Goal: Transaction & Acquisition: Book appointment/travel/reservation

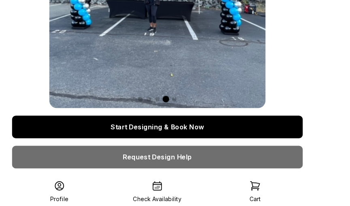
scroll to position [74, 0]
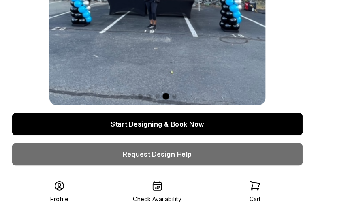
click at [207, 136] on link "Start Designing & Book Now" at bounding box center [175, 135] width 250 height 19
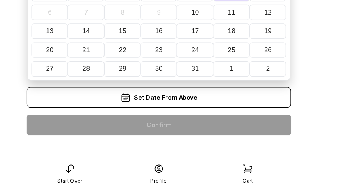
scroll to position [12, 0]
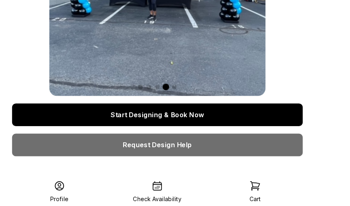
scroll to position [83, 0]
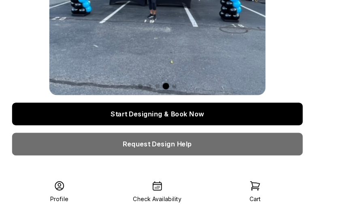
click at [271, 160] on link "Request Design Help" at bounding box center [175, 152] width 250 height 19
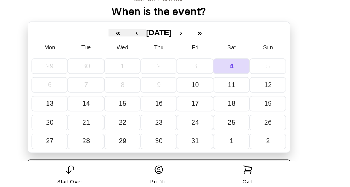
scroll to position [12, 0]
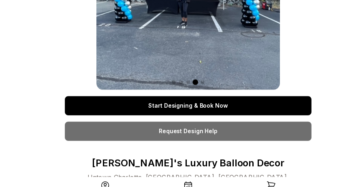
scroll to position [102, 0]
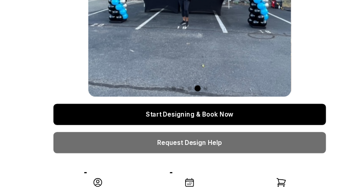
click at [278, 113] on link "Start Designing & Book Now" at bounding box center [175, 107] width 250 height 19
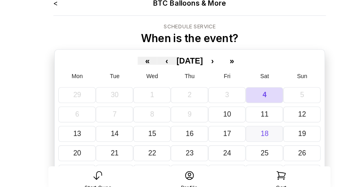
click at [244, 128] on abbr "18" at bounding box center [243, 131] width 7 height 7
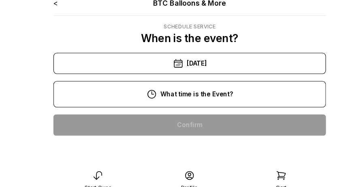
click at [239, 151] on div "11:00 am" at bounding box center [174, 149] width 237 height 19
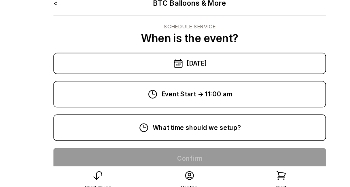
click at [244, 156] on div "8:00 am" at bounding box center [174, 154] width 237 height 19
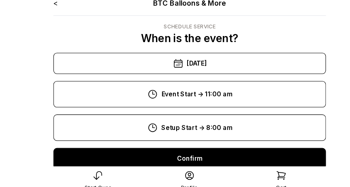
click at [249, 155] on div "Confirm" at bounding box center [175, 154] width 250 height 19
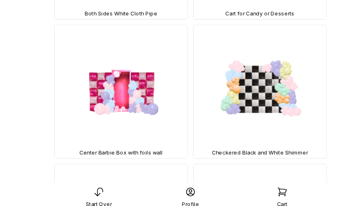
scroll to position [442, 0]
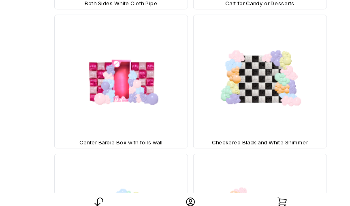
click at [232, 136] on span "Checkered Black and White Shimmer" at bounding box center [239, 134] width 88 height 6
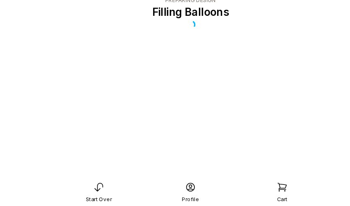
scroll to position [27, 0]
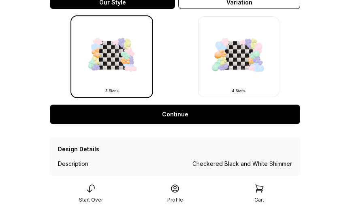
scroll to position [271, 0]
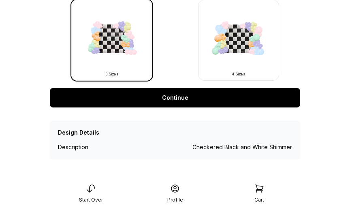
click at [68, 100] on link "Continue" at bounding box center [175, 97] width 250 height 19
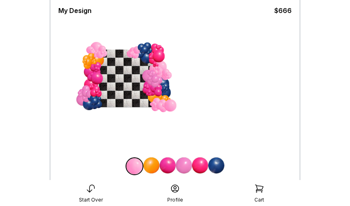
scroll to position [61, 0]
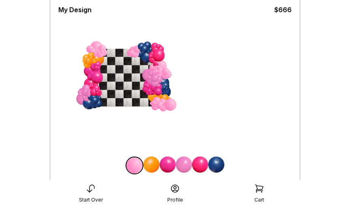
click at [114, 168] on div at bounding box center [174, 165] width 233 height 18
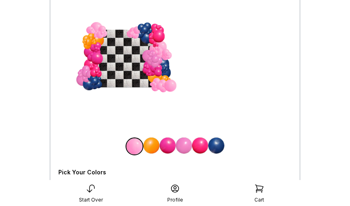
scroll to position [83, 0]
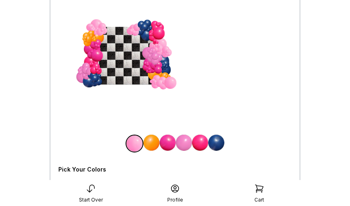
click at [124, 162] on div at bounding box center [174, 162] width 233 height 6
click at [122, 151] on div at bounding box center [174, 143] width 233 height 18
click at [130, 150] on img at bounding box center [134, 143] width 16 height 16
click at [218, 136] on img at bounding box center [216, 142] width 16 height 16
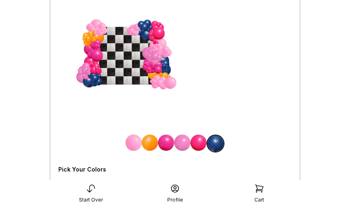
click at [219, 149] on img at bounding box center [215, 143] width 16 height 16
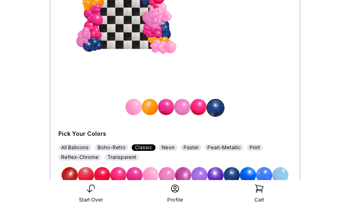
scroll to position [119, 0]
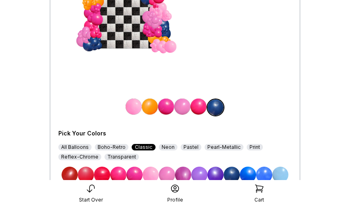
click at [222, 175] on img at bounding box center [215, 174] width 16 height 16
click at [201, 108] on img at bounding box center [198, 106] width 16 height 16
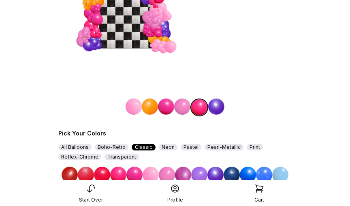
click at [221, 175] on img at bounding box center [215, 174] width 16 height 16
click at [184, 107] on img at bounding box center [182, 106] width 16 height 16
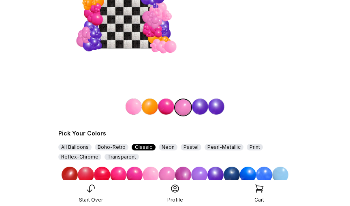
click at [220, 175] on img at bounding box center [215, 174] width 16 height 16
click at [168, 109] on img at bounding box center [166, 106] width 16 height 16
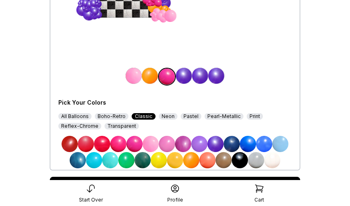
scroll to position [149, 0]
click at [217, 146] on img at bounding box center [215, 144] width 16 height 16
click at [150, 81] on img at bounding box center [150, 76] width 16 height 16
click at [220, 148] on img at bounding box center [215, 144] width 16 height 16
click at [137, 83] on img at bounding box center [134, 76] width 16 height 16
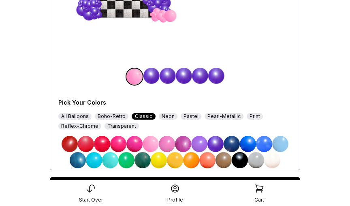
click at [220, 145] on img at bounding box center [215, 144] width 16 height 16
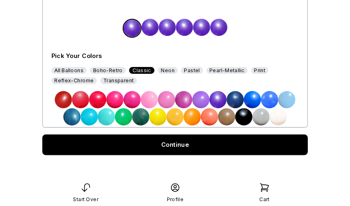
scroll to position [193, 0]
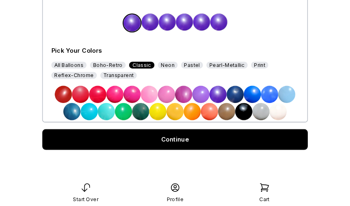
click at [282, 148] on link "Continue" at bounding box center [175, 142] width 250 height 19
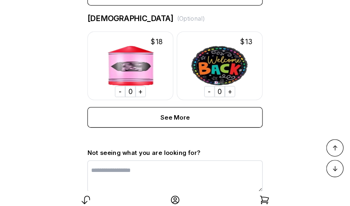
scroll to position [628, 0]
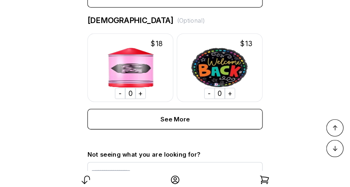
click at [241, 115] on div "See More" at bounding box center [174, 112] width 165 height 19
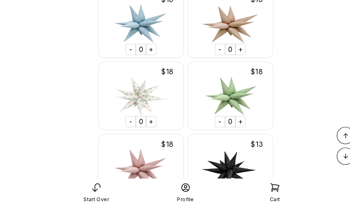
scroll to position [8148, 0]
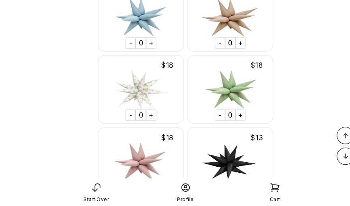
click at [219, 165] on img at bounding box center [217, 164] width 81 height 65
click at [217, 164] on img at bounding box center [217, 164] width 81 height 65
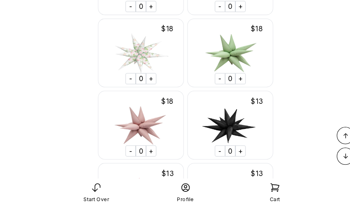
scroll to position [8182, 0]
click at [231, 158] on img at bounding box center [217, 129] width 81 height 65
click at [229, 155] on div "+" at bounding box center [227, 153] width 10 height 11
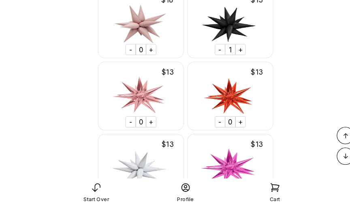
scroll to position [8278, 0]
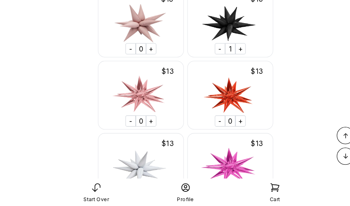
click at [230, 59] on div "+" at bounding box center [227, 57] width 10 height 11
click at [230, 58] on div "+" at bounding box center [227, 57] width 10 height 11
click at [231, 58] on div "+" at bounding box center [227, 57] width 10 height 11
click at [230, 58] on div "+" at bounding box center [227, 57] width 10 height 11
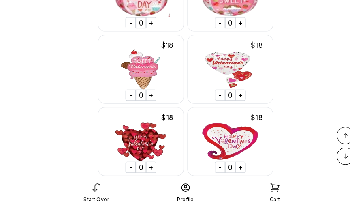
scroll to position [10319, 0]
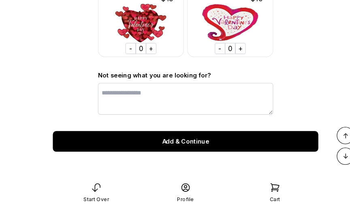
click at [266, 148] on div "Add & Continue" at bounding box center [175, 144] width 250 height 19
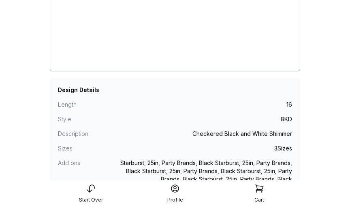
scroll to position [215, 0]
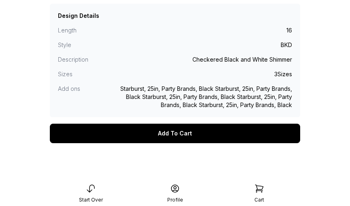
click at [292, 135] on div "Add To Cart" at bounding box center [175, 133] width 250 height 19
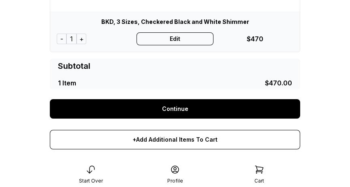
scroll to position [186, 0]
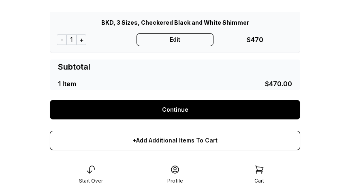
click at [292, 110] on link "Continue" at bounding box center [175, 109] width 250 height 19
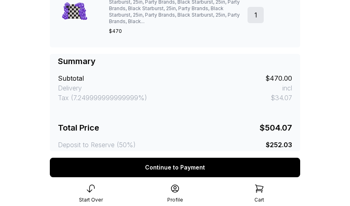
scroll to position [343, 0]
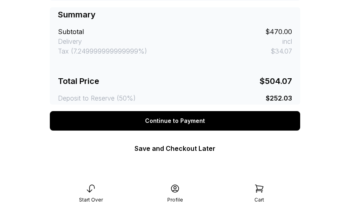
click at [222, 126] on div "Continue to Payment" at bounding box center [175, 120] width 250 height 19
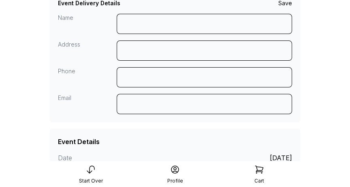
scroll to position [0, 0]
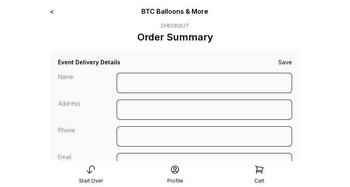
click at [88, 171] on icon at bounding box center [91, 170] width 10 height 10
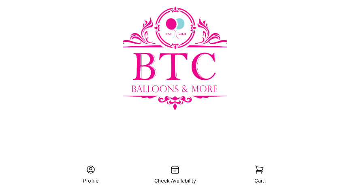
click at [177, 178] on div "Check Availability" at bounding box center [175, 181] width 42 height 6
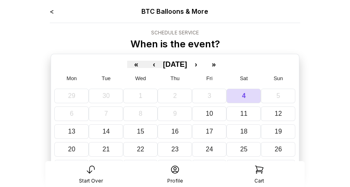
click at [93, 171] on icon at bounding box center [91, 170] width 10 height 10
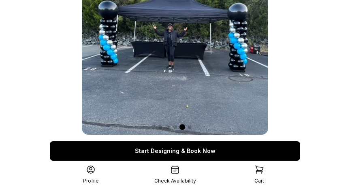
scroll to position [57, 0]
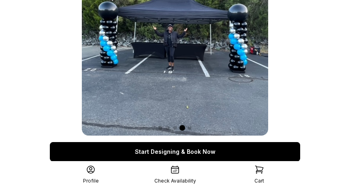
click at [275, 154] on link "Start Designing & Book Now" at bounding box center [175, 151] width 250 height 19
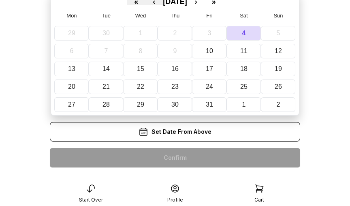
scroll to position [77, 0]
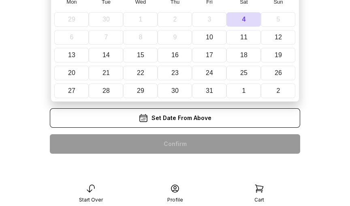
click at [279, 120] on div "Set Date From Above" at bounding box center [175, 117] width 250 height 19
click at [257, 123] on div "Set Date From Above" at bounding box center [175, 117] width 250 height 19
click at [215, 123] on div "Set Date From Above" at bounding box center [175, 117] width 250 height 19
click at [190, 116] on div "Set Date From Above" at bounding box center [175, 117] width 250 height 19
click at [194, 115] on div "Set Date From Above" at bounding box center [175, 117] width 250 height 19
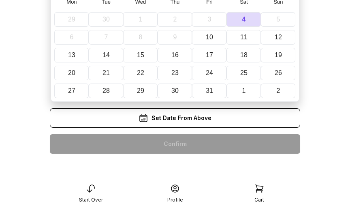
click at [189, 123] on div "Set Date From Above" at bounding box center [175, 117] width 250 height 19
click at [246, 69] on abbr "25" at bounding box center [243, 72] width 7 height 7
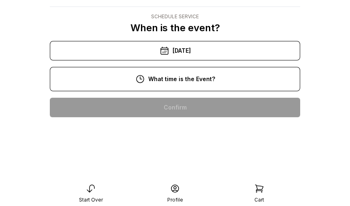
scroll to position [26, 0]
click at [178, 176] on div "1:00 pm" at bounding box center [174, 184] width 237 height 19
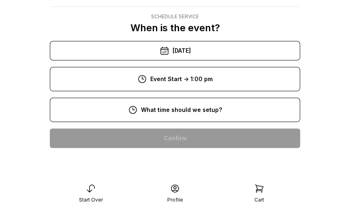
click at [198, 130] on div "8:00 am" at bounding box center [174, 137] width 237 height 19
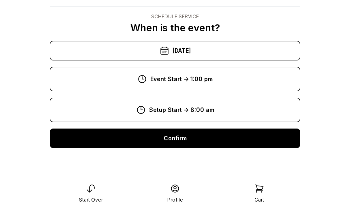
click at [204, 130] on div "Confirm" at bounding box center [175, 137] width 250 height 19
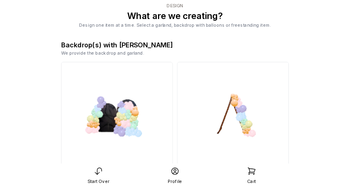
scroll to position [10, 0]
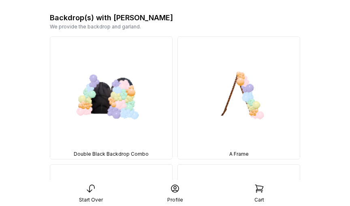
click at [255, 101] on img at bounding box center [239, 98] width 122 height 122
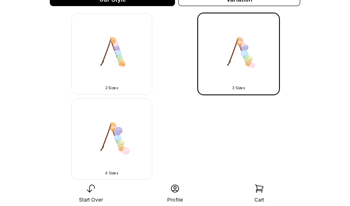
scroll to position [257, 0]
click at [124, 69] on img at bounding box center [111, 53] width 81 height 81
click at [126, 72] on img at bounding box center [111, 53] width 81 height 81
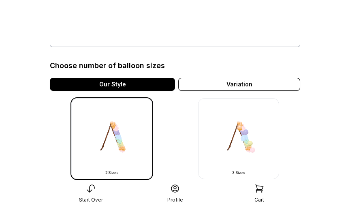
scroll to position [173, 0]
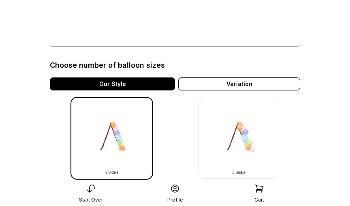
click at [245, 144] on img at bounding box center [238, 138] width 81 height 81
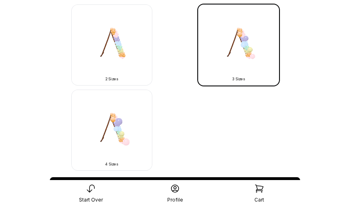
scroll to position [266, 0]
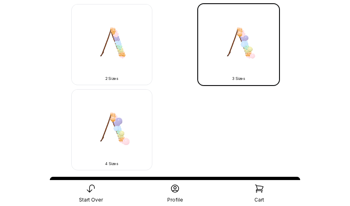
click at [119, 134] on img at bounding box center [111, 129] width 81 height 81
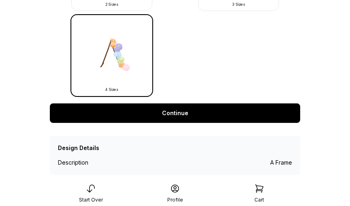
scroll to position [355, 0]
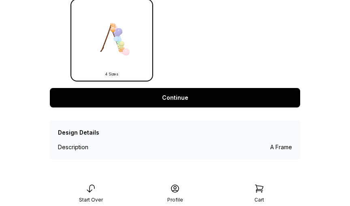
click at [279, 97] on link "Continue" at bounding box center [175, 97] width 250 height 19
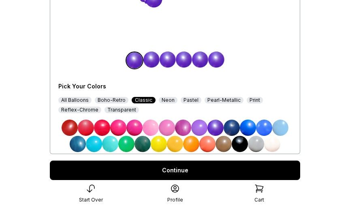
scroll to position [193, 0]
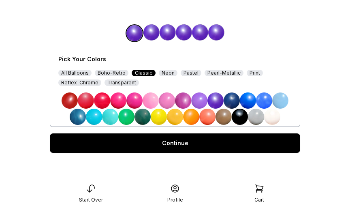
click at [187, 100] on img at bounding box center [183, 100] width 16 height 16
click at [157, 35] on img at bounding box center [151, 32] width 16 height 16
click at [189, 102] on img at bounding box center [183, 100] width 16 height 16
click at [169, 103] on img at bounding box center [167, 100] width 16 height 16
click at [159, 104] on img at bounding box center [167, 100] width 16 height 16
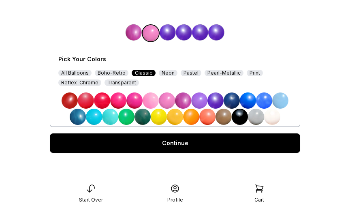
click at [176, 34] on img at bounding box center [184, 32] width 16 height 16
click at [155, 109] on img at bounding box center [159, 117] width 16 height 16
click at [171, 38] on img at bounding box center [166, 32] width 16 height 16
click at [156, 100] on img at bounding box center [151, 100] width 16 height 16
click at [168, 36] on img at bounding box center [167, 33] width 16 height 16
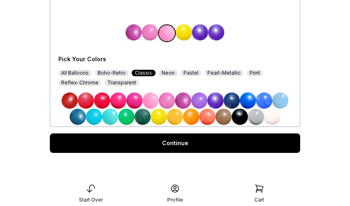
click at [156, 104] on img at bounding box center [151, 100] width 16 height 16
click at [185, 33] on img at bounding box center [184, 32] width 16 height 16
click at [160, 101] on img at bounding box center [167, 100] width 16 height 16
click at [198, 34] on img at bounding box center [200, 32] width 16 height 16
click at [202, 36] on img at bounding box center [199, 33] width 16 height 16
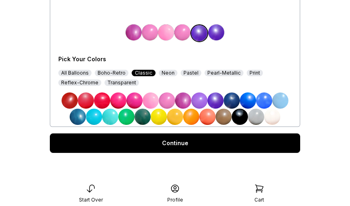
click at [172, 105] on img at bounding box center [167, 100] width 16 height 16
click at [219, 32] on img at bounding box center [216, 32] width 16 height 16
click at [158, 104] on img at bounding box center [151, 100] width 16 height 16
click at [274, 146] on link "Continue" at bounding box center [175, 142] width 250 height 19
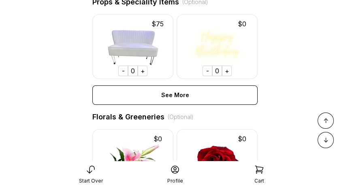
scroll to position [414, 0]
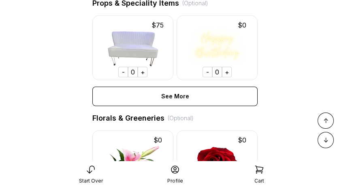
click at [147, 74] on div "+" at bounding box center [143, 72] width 10 height 11
click at [195, 98] on div "See More" at bounding box center [174, 96] width 165 height 19
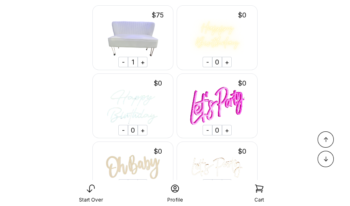
scroll to position [425, 0]
click at [232, 131] on img at bounding box center [217, 105] width 81 height 65
click at [230, 132] on div "+" at bounding box center [227, 129] width 10 height 11
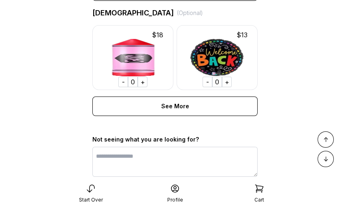
scroll to position [1538, 0]
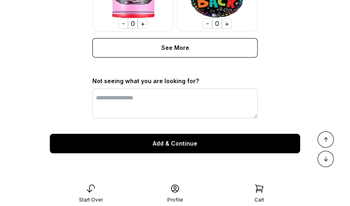
click at [289, 144] on div "Add & Continue" at bounding box center [175, 143] width 250 height 19
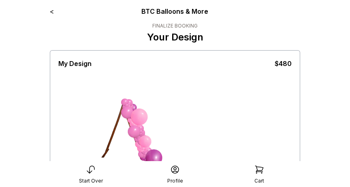
click at [52, 13] on link "<" at bounding box center [52, 11] width 4 height 8
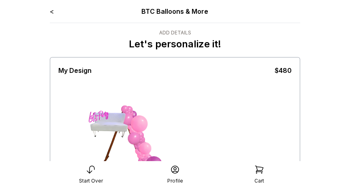
click at [51, 12] on link "<" at bounding box center [52, 11] width 4 height 8
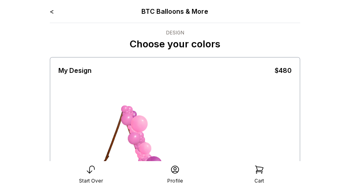
click at [52, 11] on link "<" at bounding box center [52, 11] width 4 height 8
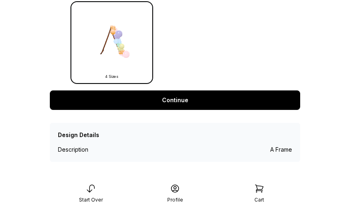
click at [174, 98] on link "Continue" at bounding box center [175, 99] width 250 height 19
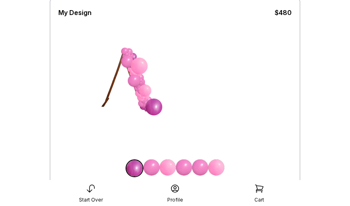
scroll to position [58, 0]
click at [165, 168] on img at bounding box center [168, 167] width 16 height 16
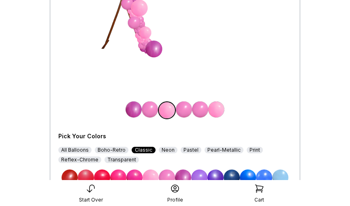
scroll to position [114, 0]
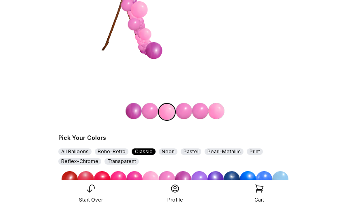
click at [240, 174] on img at bounding box center [248, 179] width 16 height 16
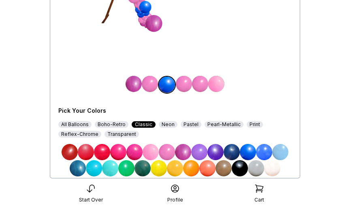
scroll to position [141, 0]
click at [182, 171] on img at bounding box center [175, 168] width 16 height 16
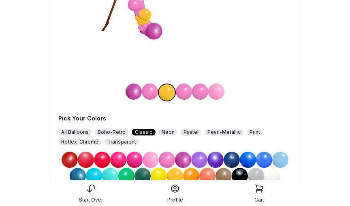
scroll to position [135, 0]
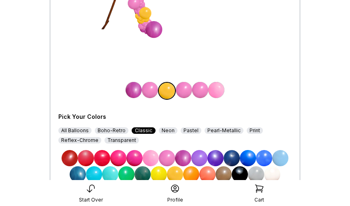
click at [123, 168] on img at bounding box center [126, 174] width 16 height 16
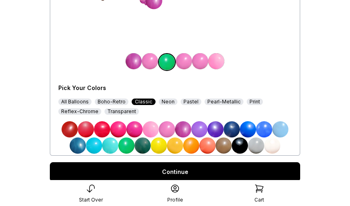
scroll to position [193, 0]
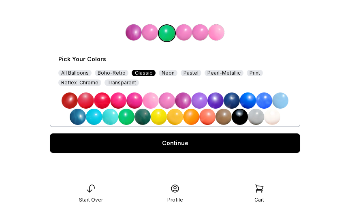
click at [173, 146] on link "Continue" at bounding box center [175, 142] width 250 height 19
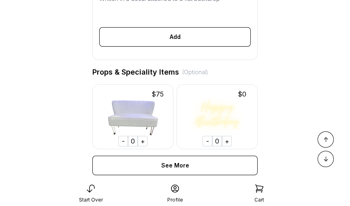
scroll to position [346, 0]
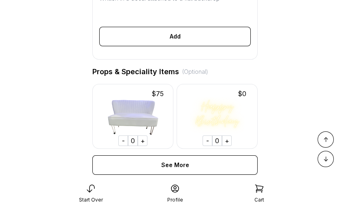
click at [123, 119] on img at bounding box center [132, 116] width 81 height 65
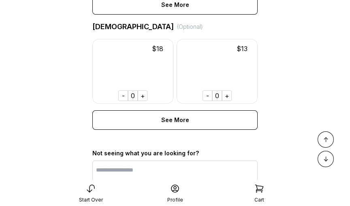
scroll to position [624, 0]
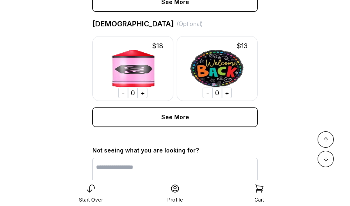
click at [205, 70] on img at bounding box center [217, 68] width 81 height 65
click at [212, 66] on img at bounding box center [217, 68] width 81 height 65
click at [226, 89] on div "+" at bounding box center [227, 92] width 10 height 11
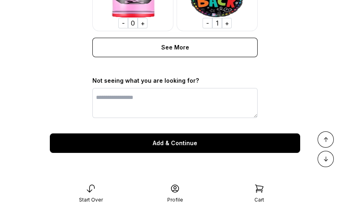
click at [149, 149] on div "Add & Continue" at bounding box center [175, 142] width 250 height 19
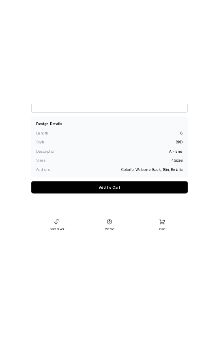
scroll to position [68, 0]
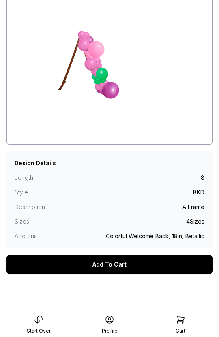
click at [38, 187] on icon at bounding box center [39, 320] width 10 height 10
